Goal: Find specific page/section: Find specific page/section

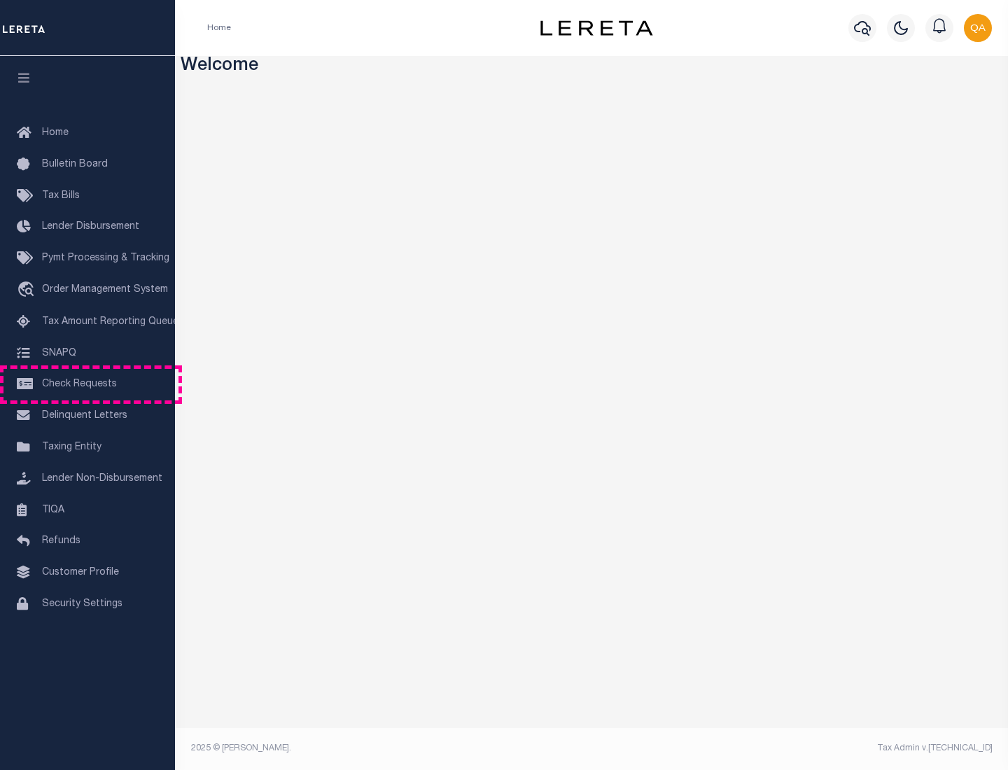
click at [88, 384] on span "Check Requests" at bounding box center [79, 384] width 75 height 10
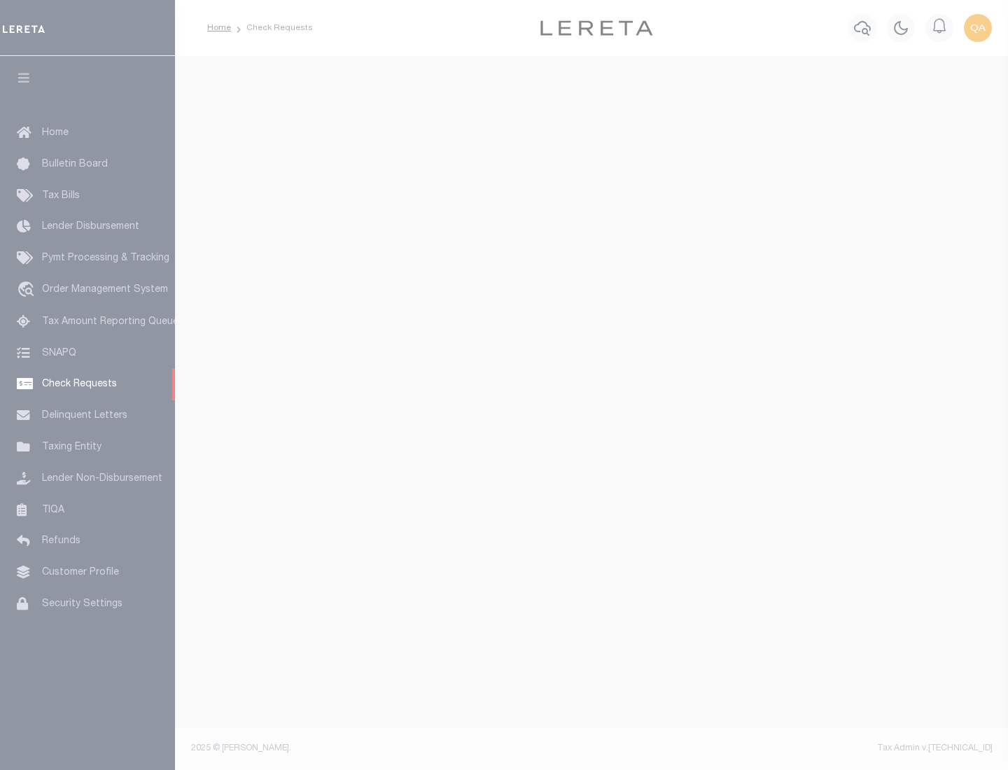
select select "50"
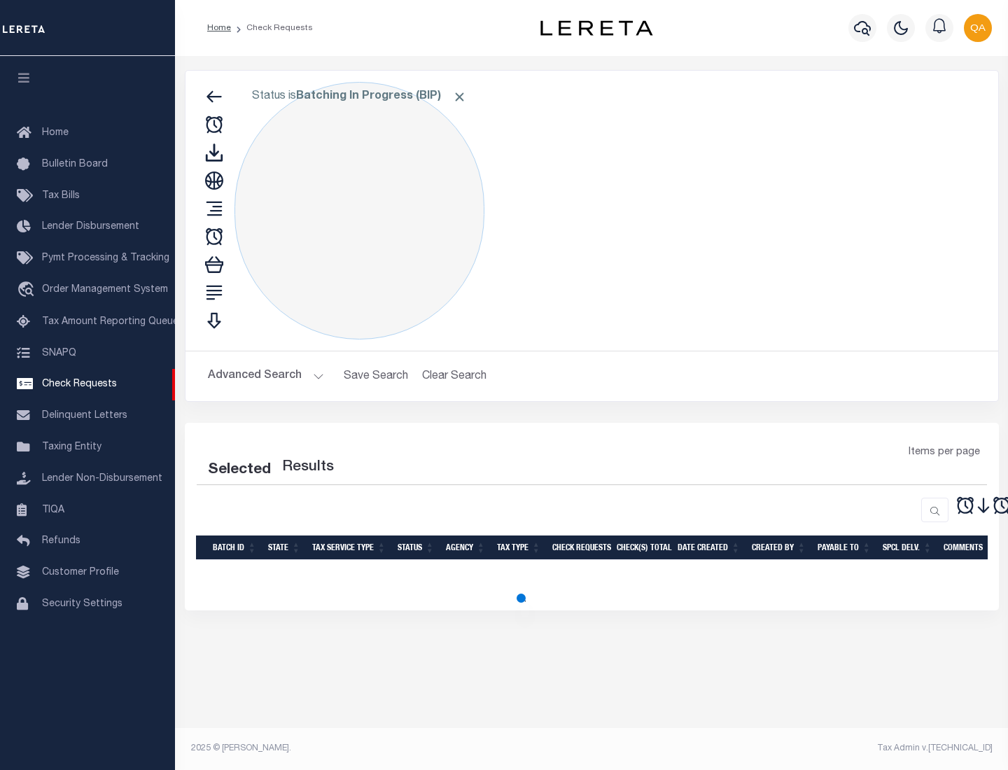
select select "50"
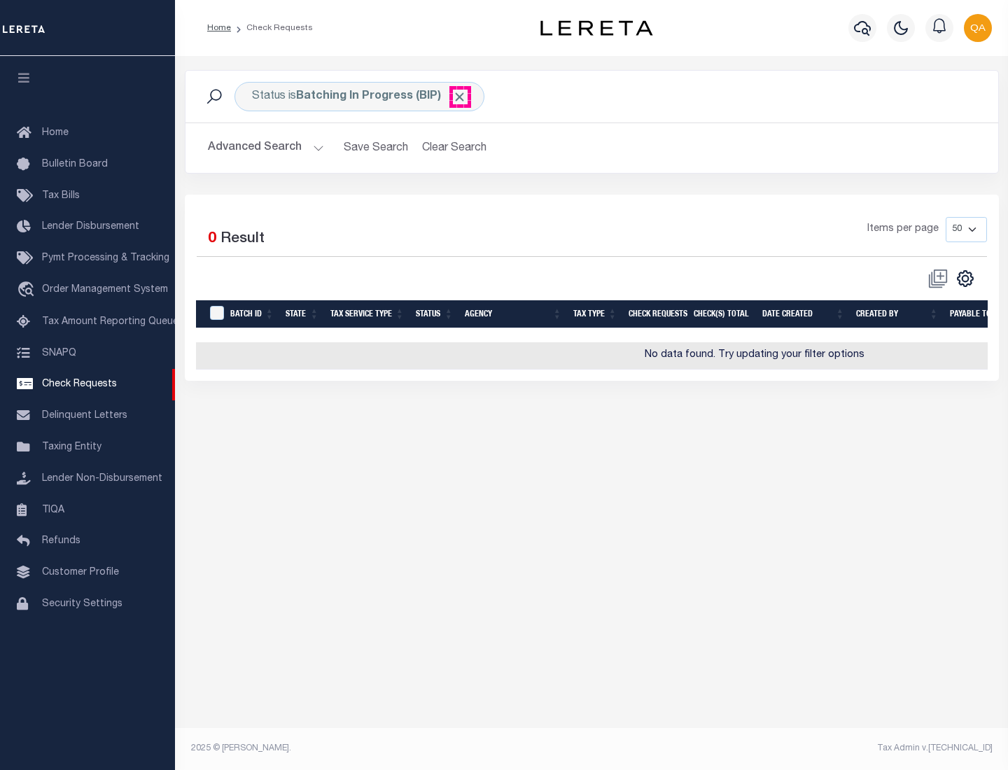
click at [460, 97] on span "Click to Remove" at bounding box center [459, 97] width 15 height 15
